Goal: Transaction & Acquisition: Purchase product/service

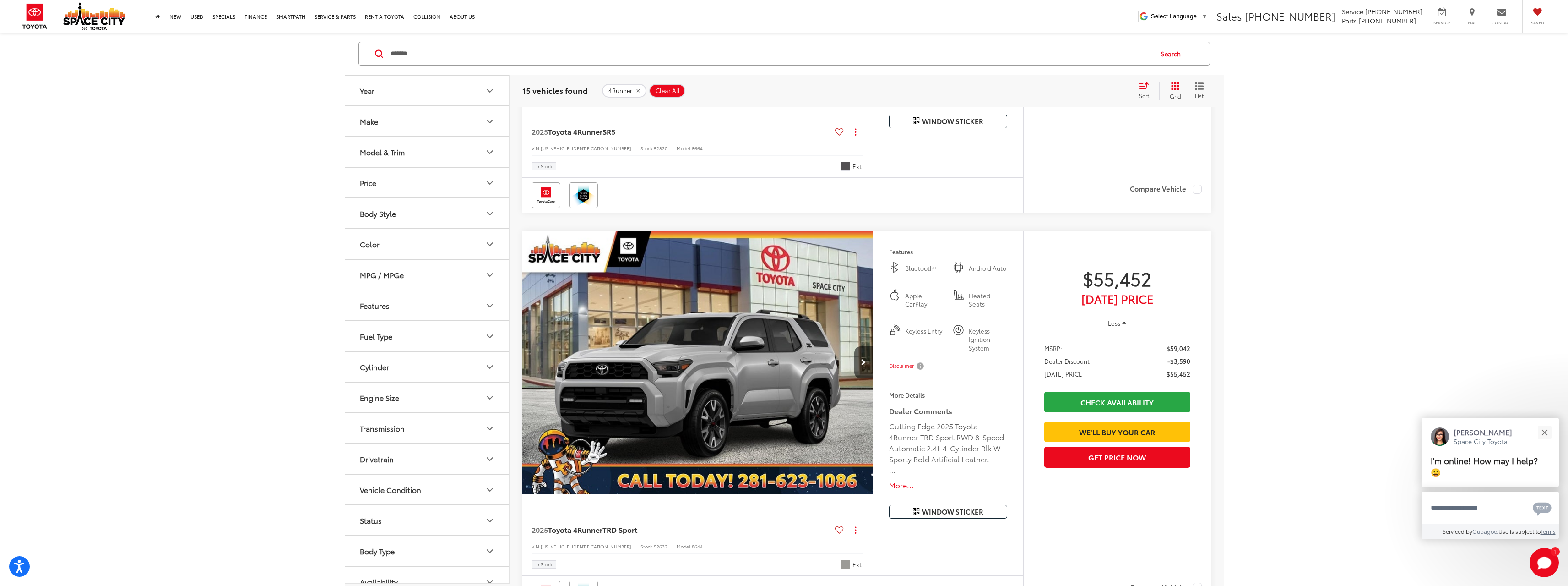
scroll to position [1283, 0]
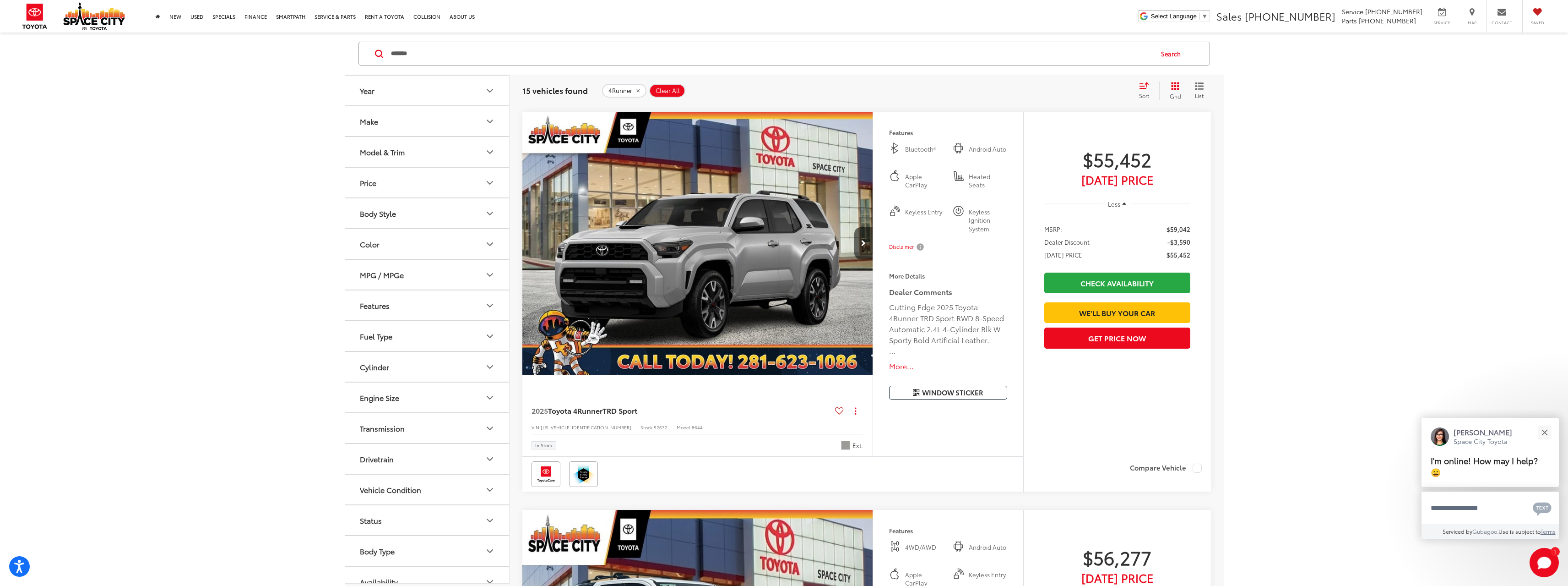
click at [734, 264] on img "2025 Toyota 4Runner TRD Sport 0" at bounding box center [698, 244] width 352 height 264
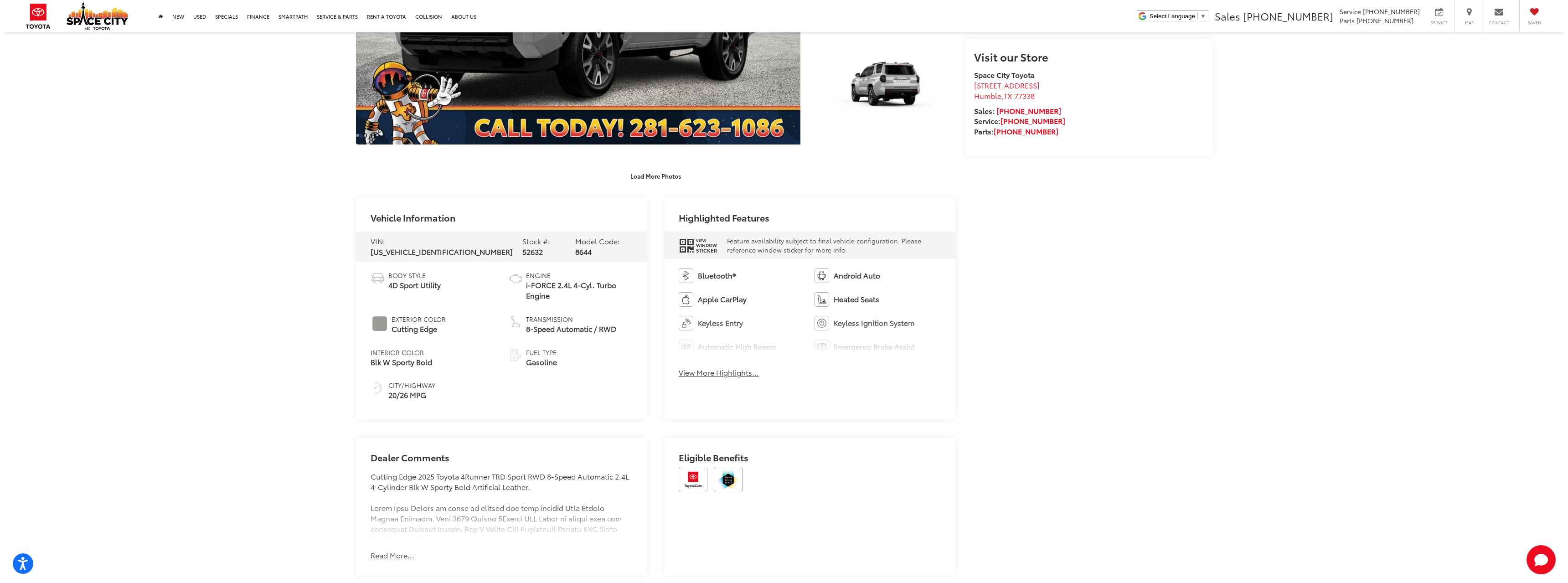
scroll to position [183, 0]
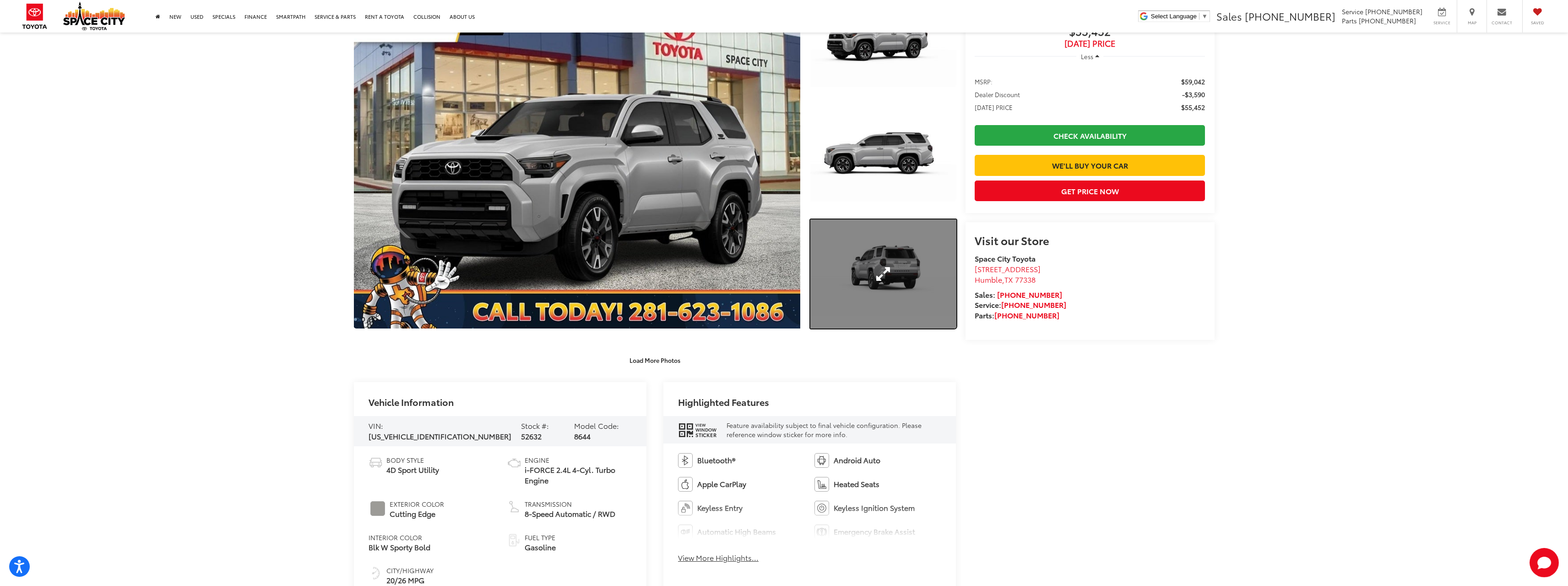
click at [885, 280] on link "Expand Photo 3" at bounding box center [883, 274] width 145 height 109
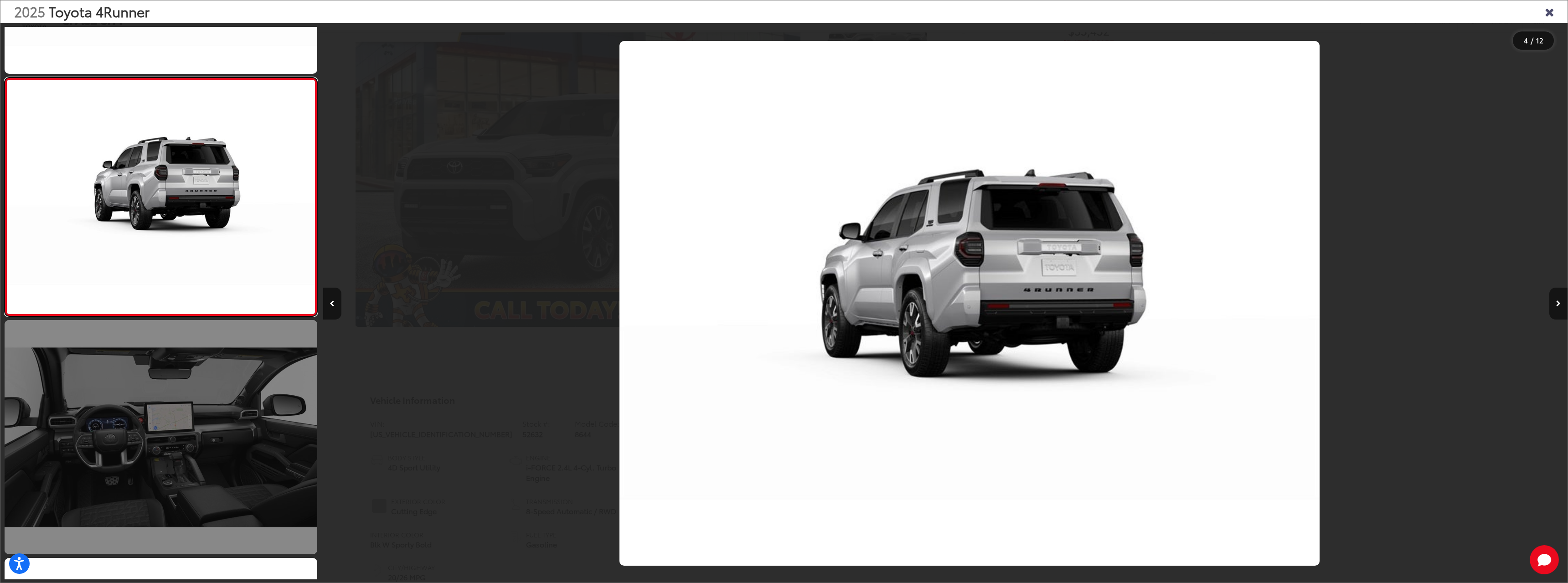
scroll to position [0, 3734]
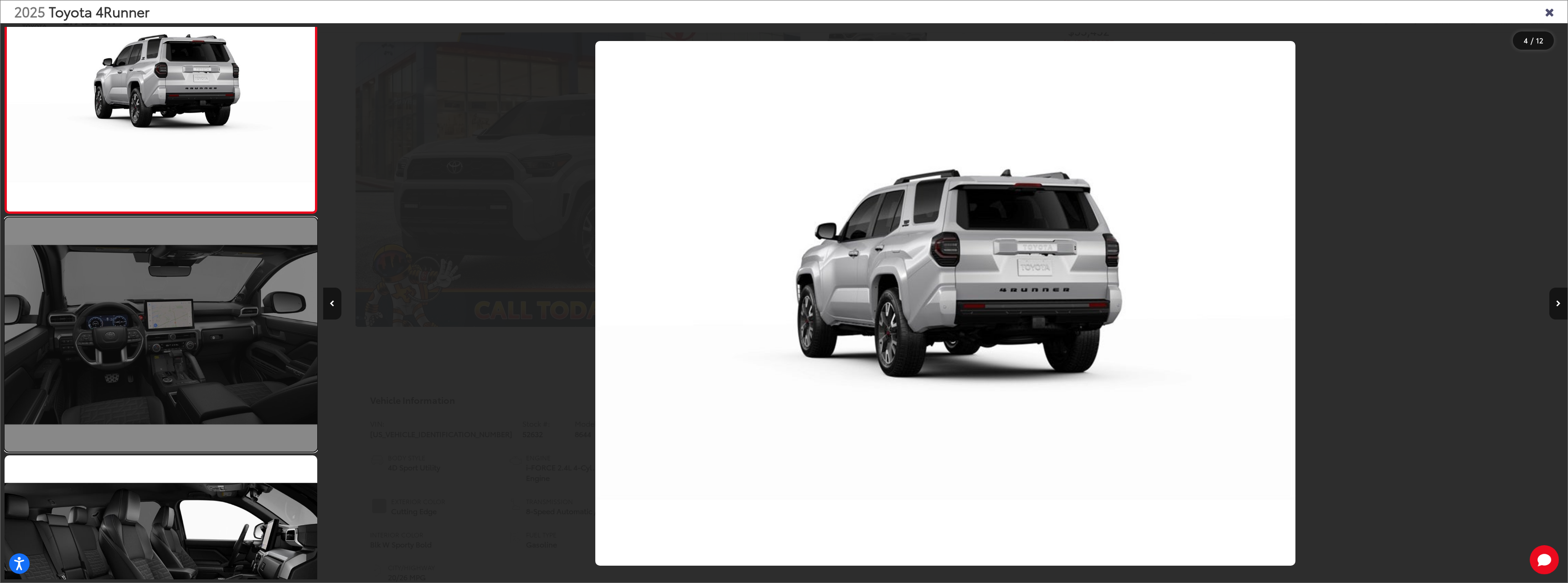
click at [178, 320] on link at bounding box center [161, 334] width 313 height 234
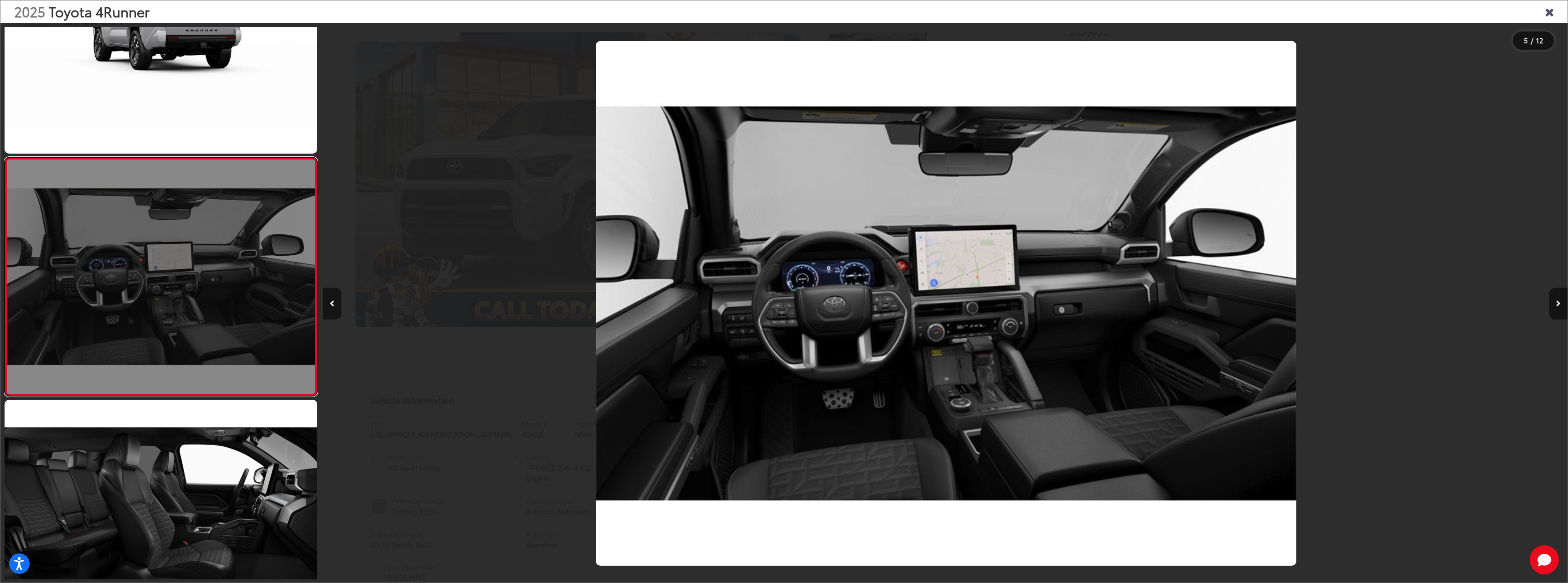
scroll to position [0, 4979]
click at [184, 394] on link at bounding box center [161, 276] width 313 height 239
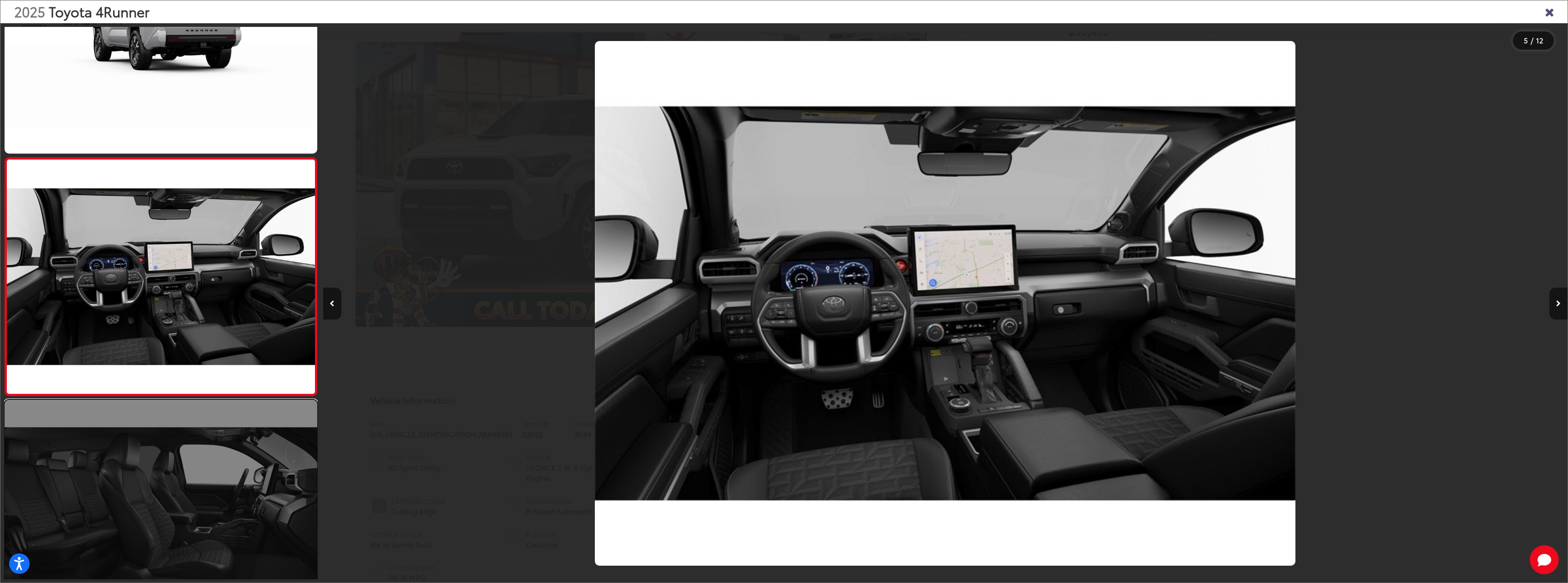
click at [181, 445] on link at bounding box center [161, 517] width 313 height 234
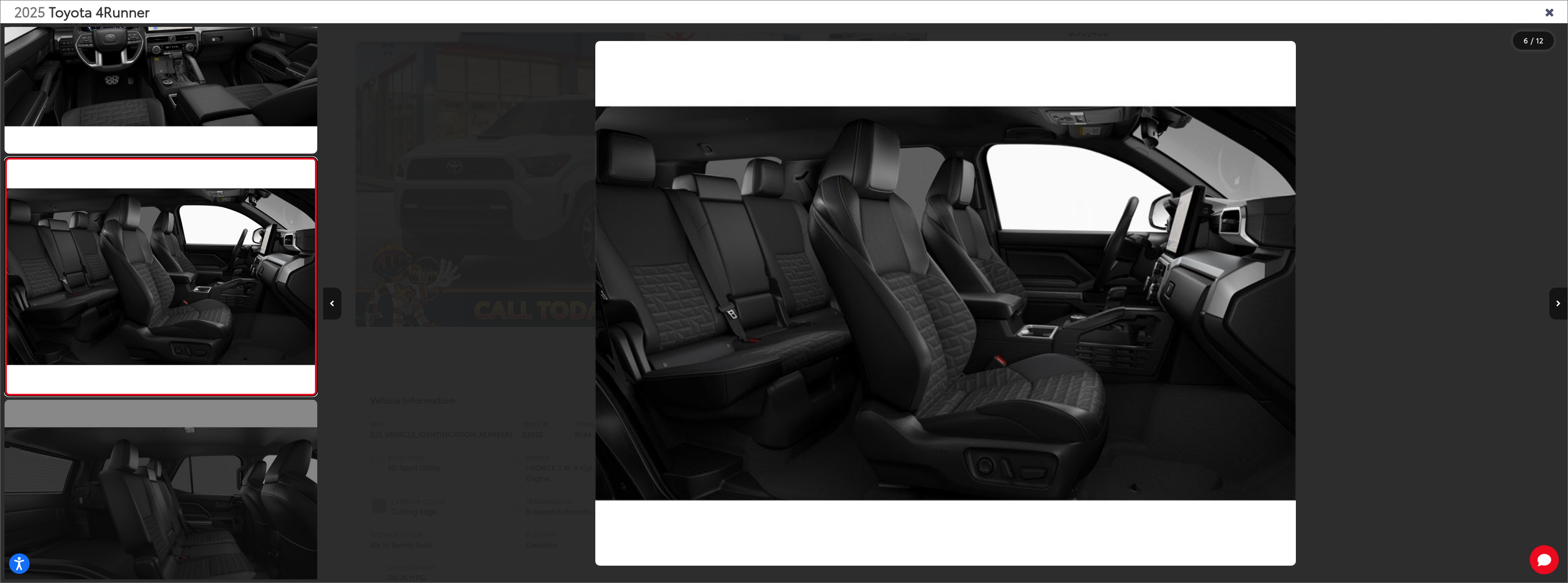
scroll to position [0, 6223]
click at [190, 479] on link at bounding box center [161, 517] width 313 height 234
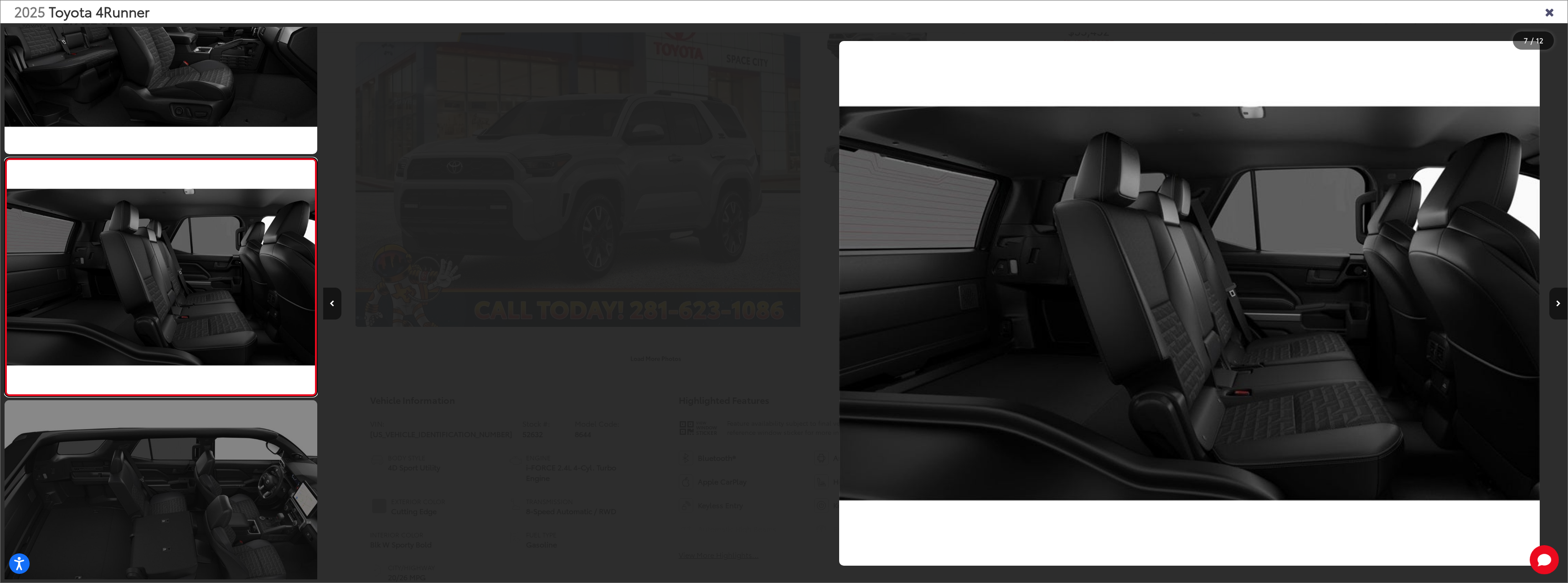
scroll to position [1343, 0]
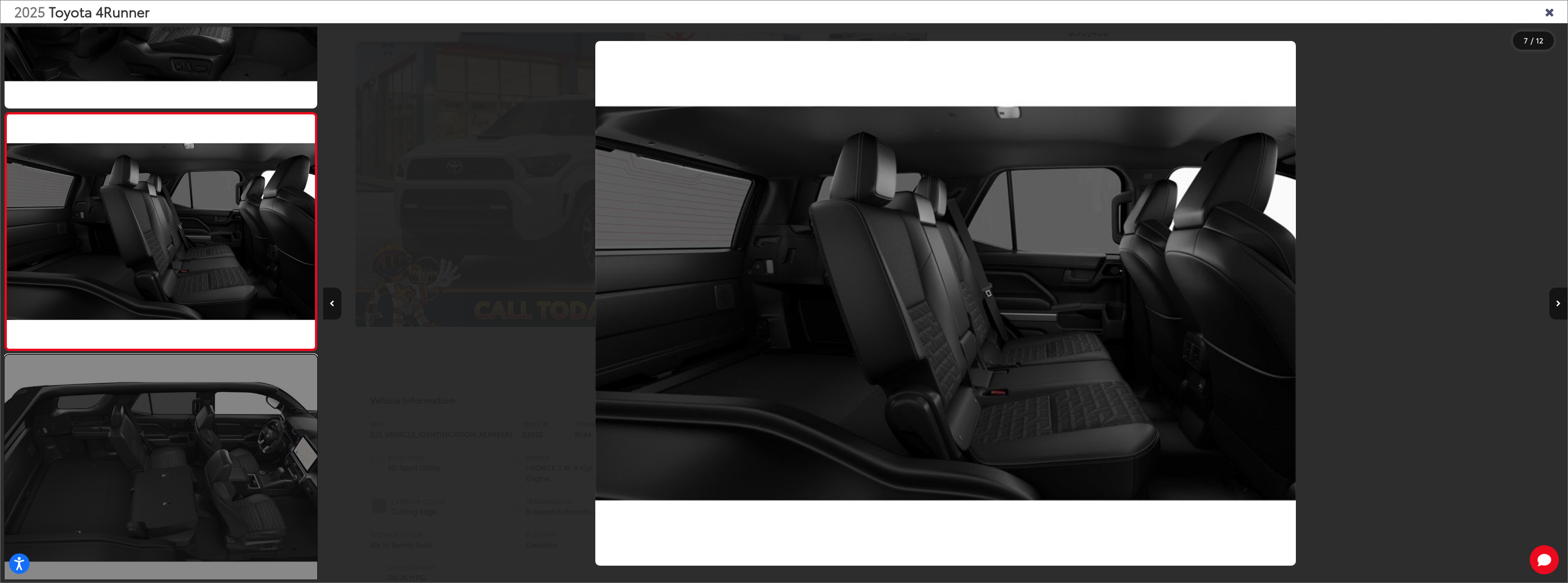
click at [214, 463] on link at bounding box center [161, 472] width 313 height 234
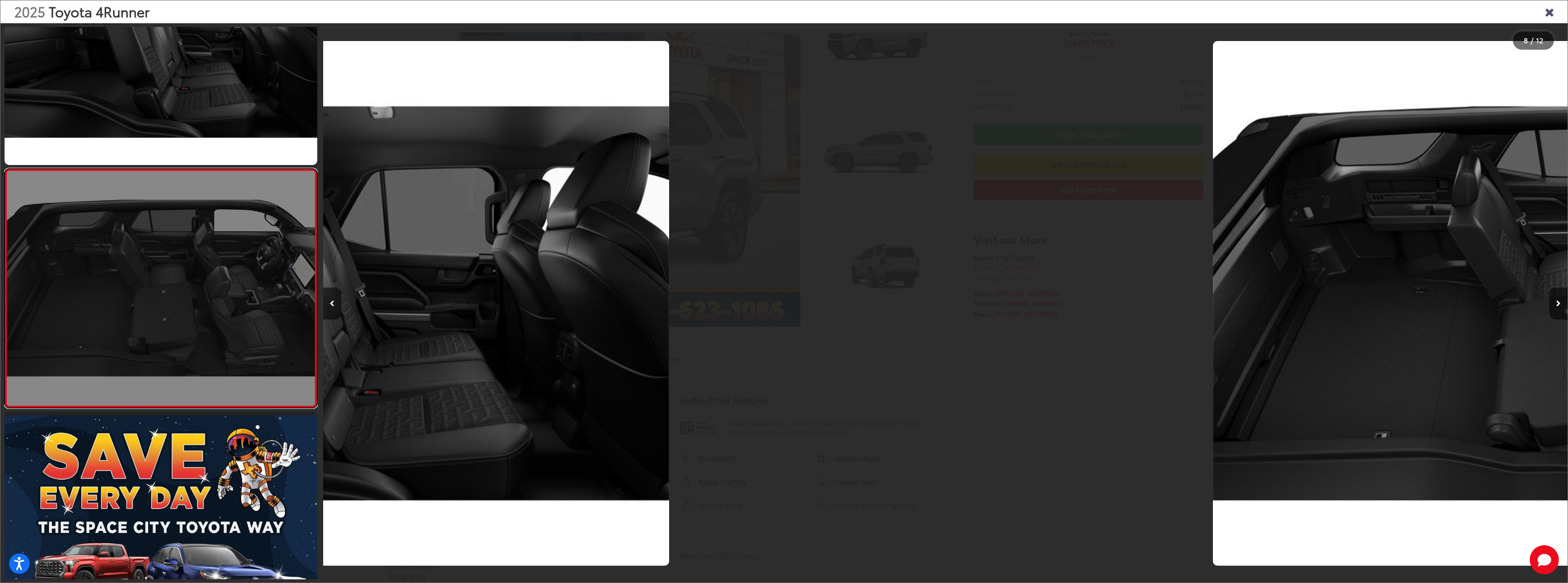
scroll to position [1536, 0]
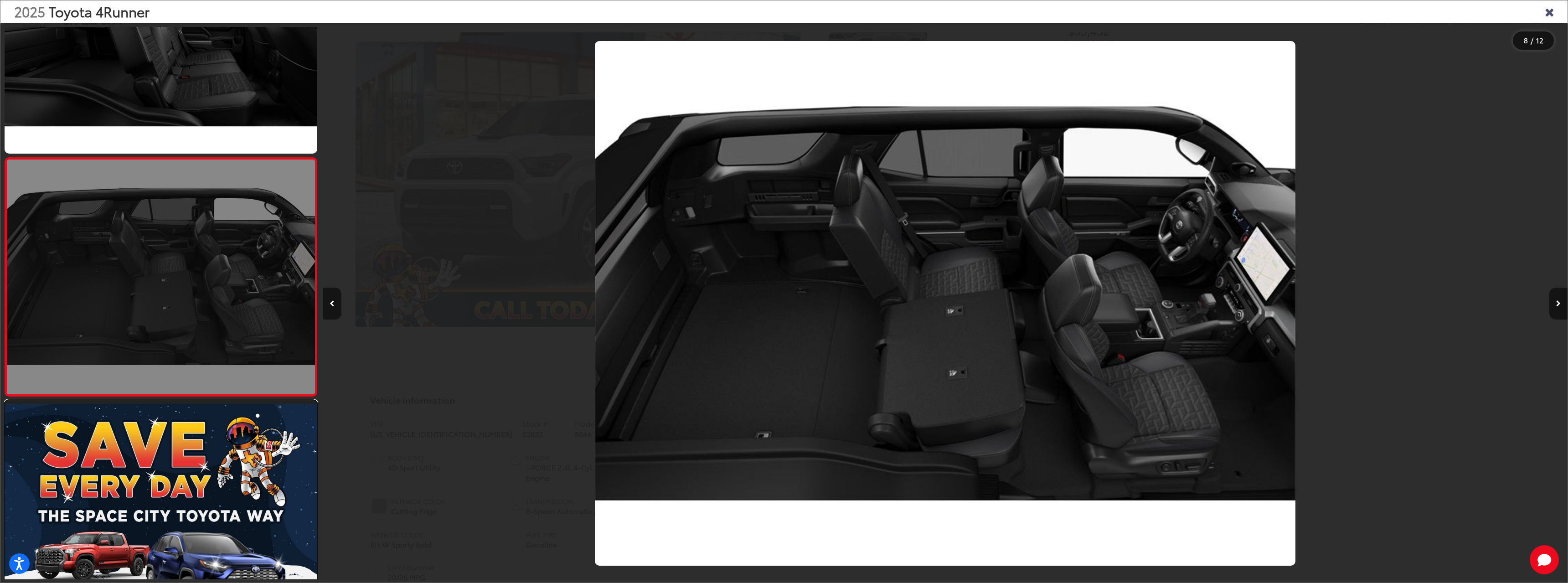
click at [214, 463] on link at bounding box center [161, 517] width 313 height 234
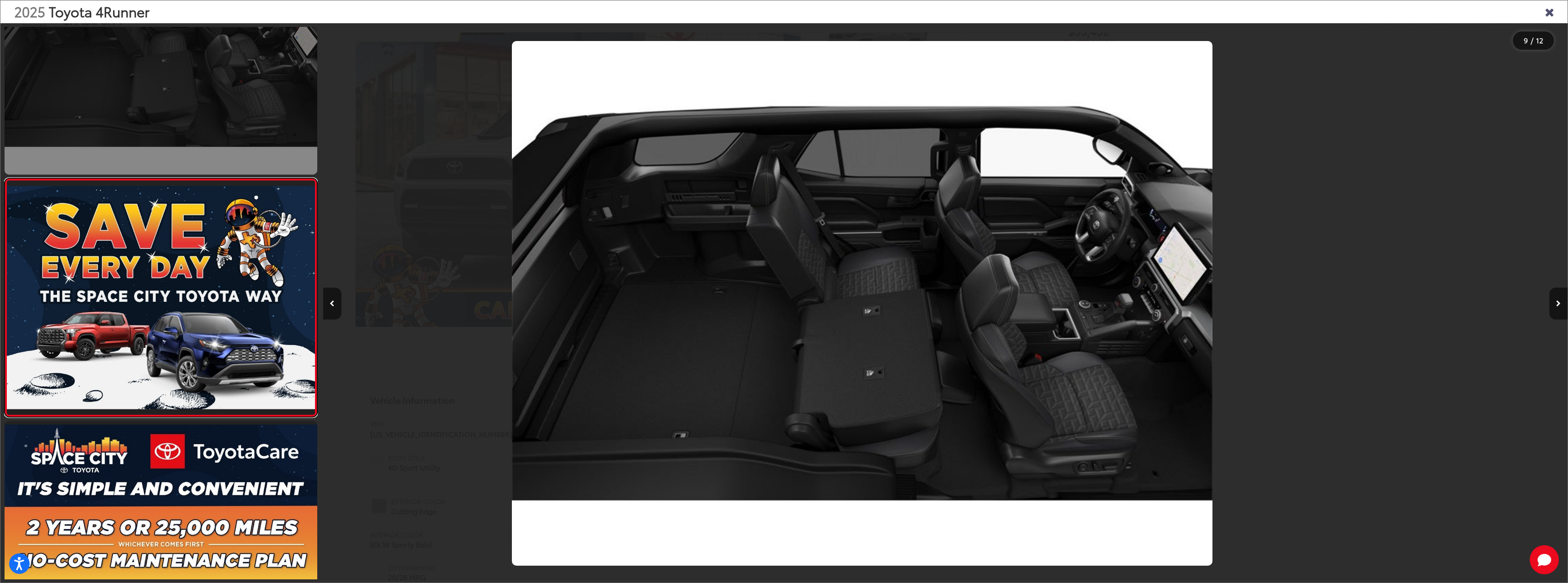
scroll to position [0, 0]
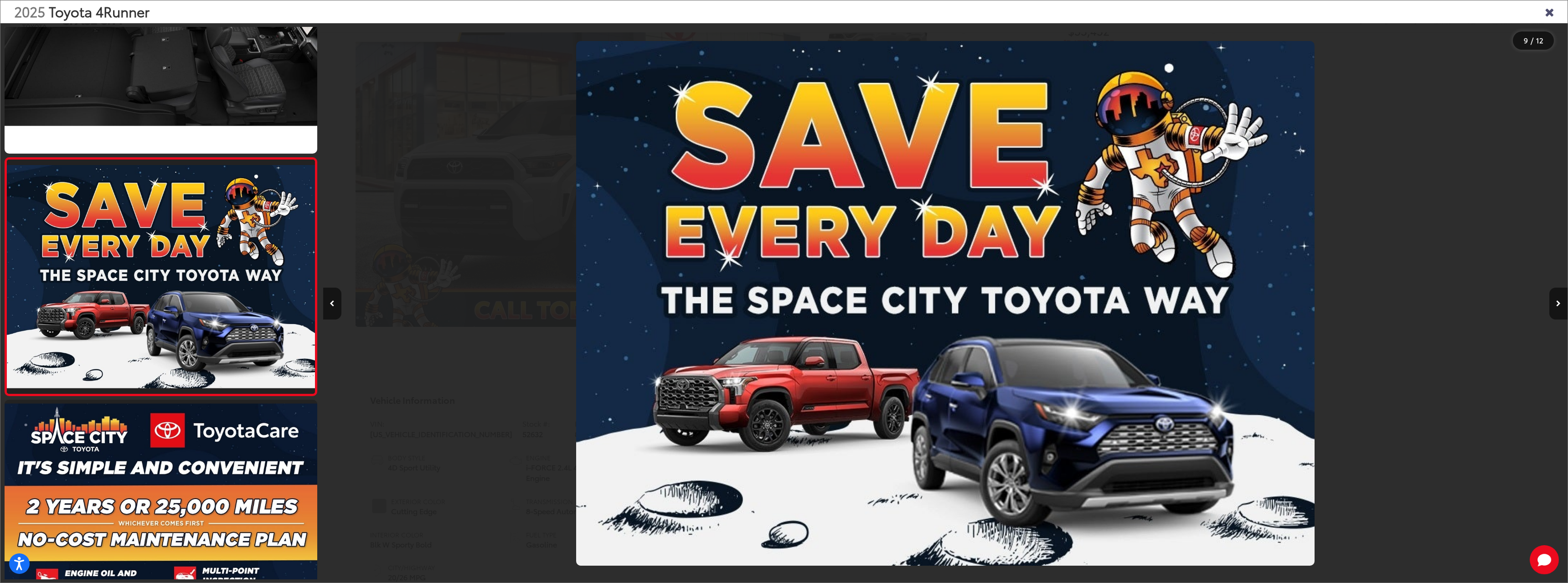
click at [1545, 13] on icon "Close gallery" at bounding box center [1549, 11] width 9 height 12
